Goal: Navigation & Orientation: Find specific page/section

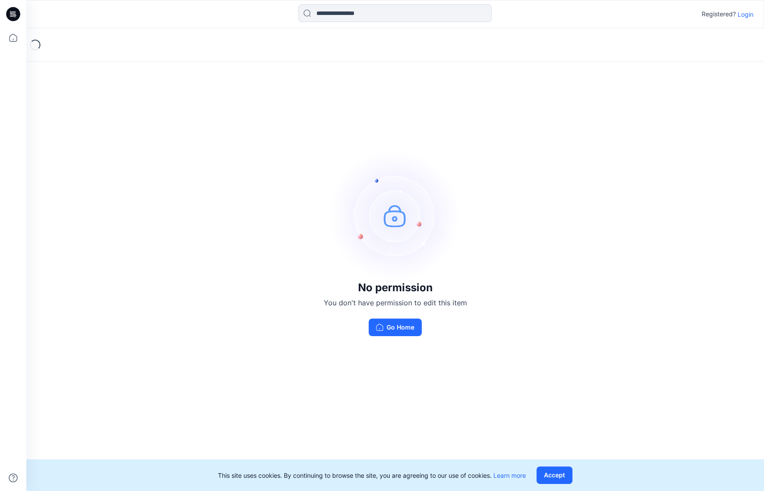
click at [746, 13] on p "Login" at bounding box center [746, 14] width 16 height 9
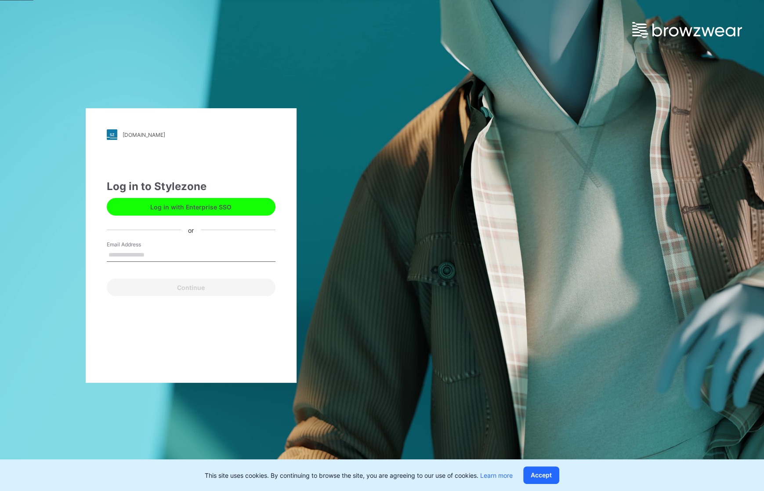
click at [184, 261] on input "Email Address" at bounding box center [191, 254] width 169 height 13
type input "**********"
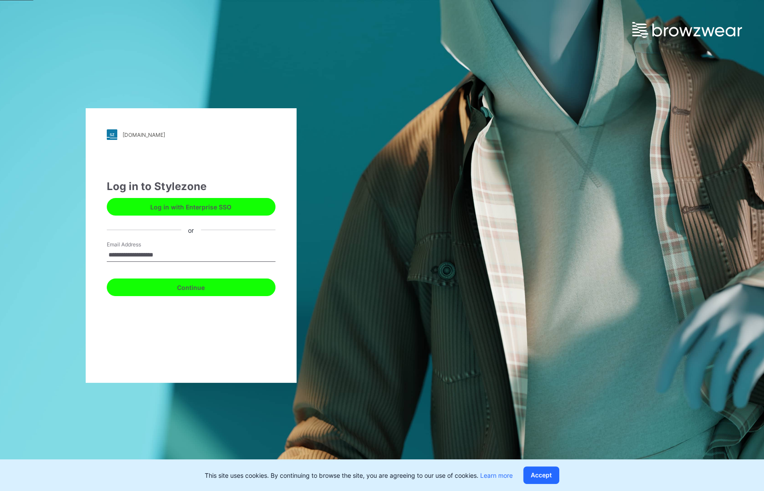
click at [182, 281] on button "Continue" at bounding box center [191, 287] width 169 height 18
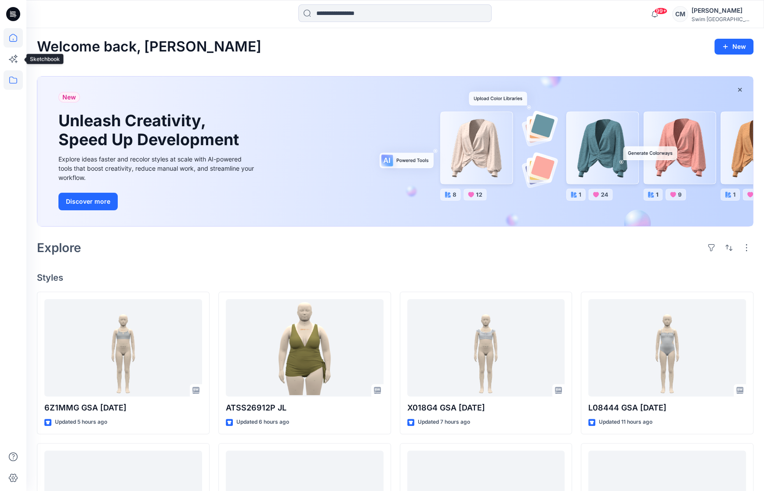
click at [13, 75] on icon at bounding box center [13, 79] width 19 height 19
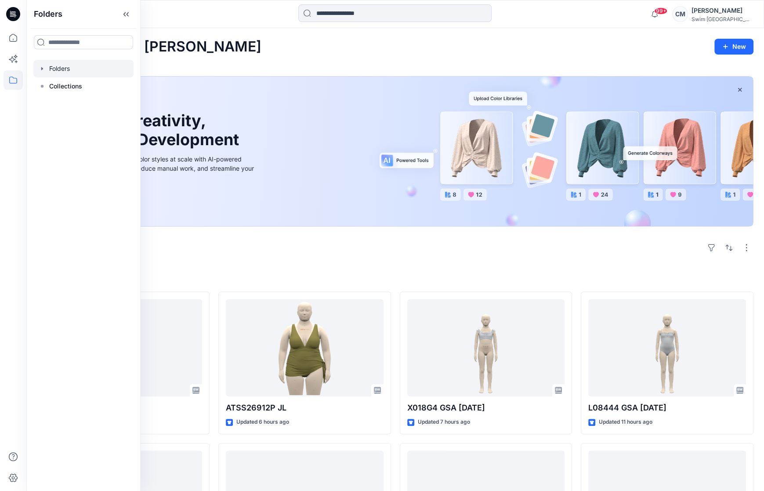
click at [71, 70] on div at bounding box center [83, 69] width 100 height 18
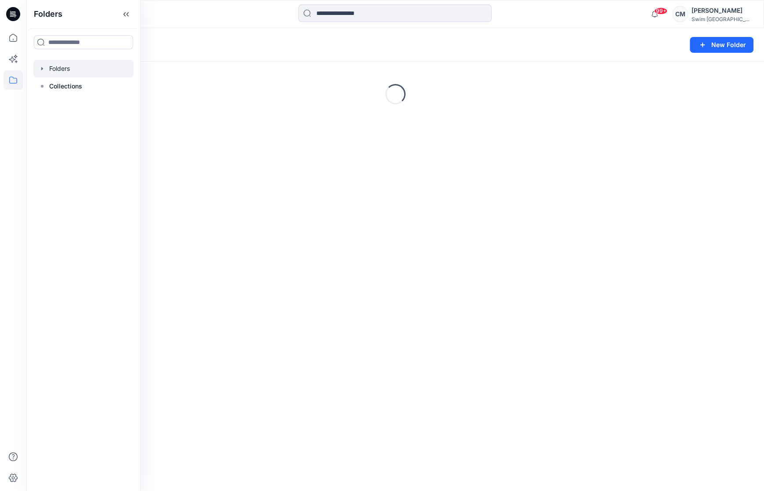
click at [320, 47] on div "Folders" at bounding box center [361, 45] width 648 height 12
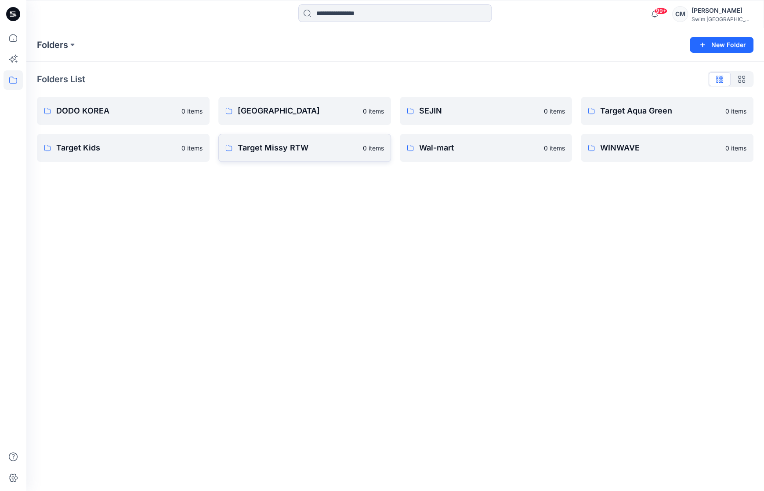
click at [336, 148] on p "Target Missy RTW" at bounding box center [298, 148] width 120 height 12
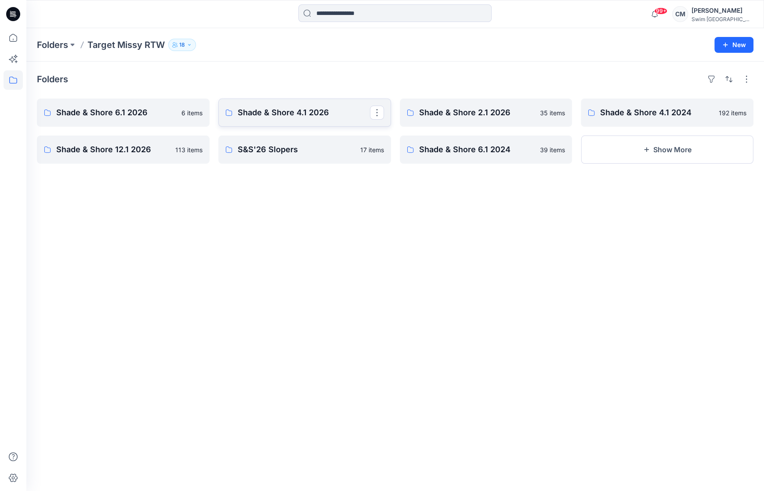
click at [300, 117] on p "Shade & Shore 4.1 2026" at bounding box center [304, 112] width 132 height 12
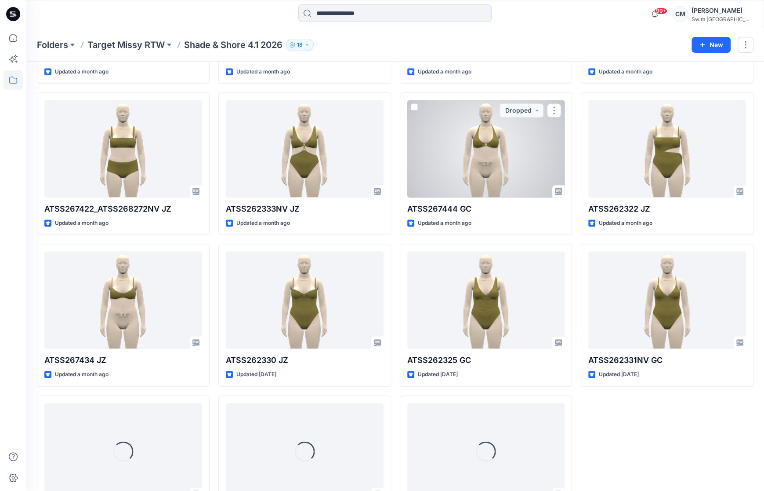
scroll to position [624, 0]
